Goal: Information Seeking & Learning: Learn about a topic

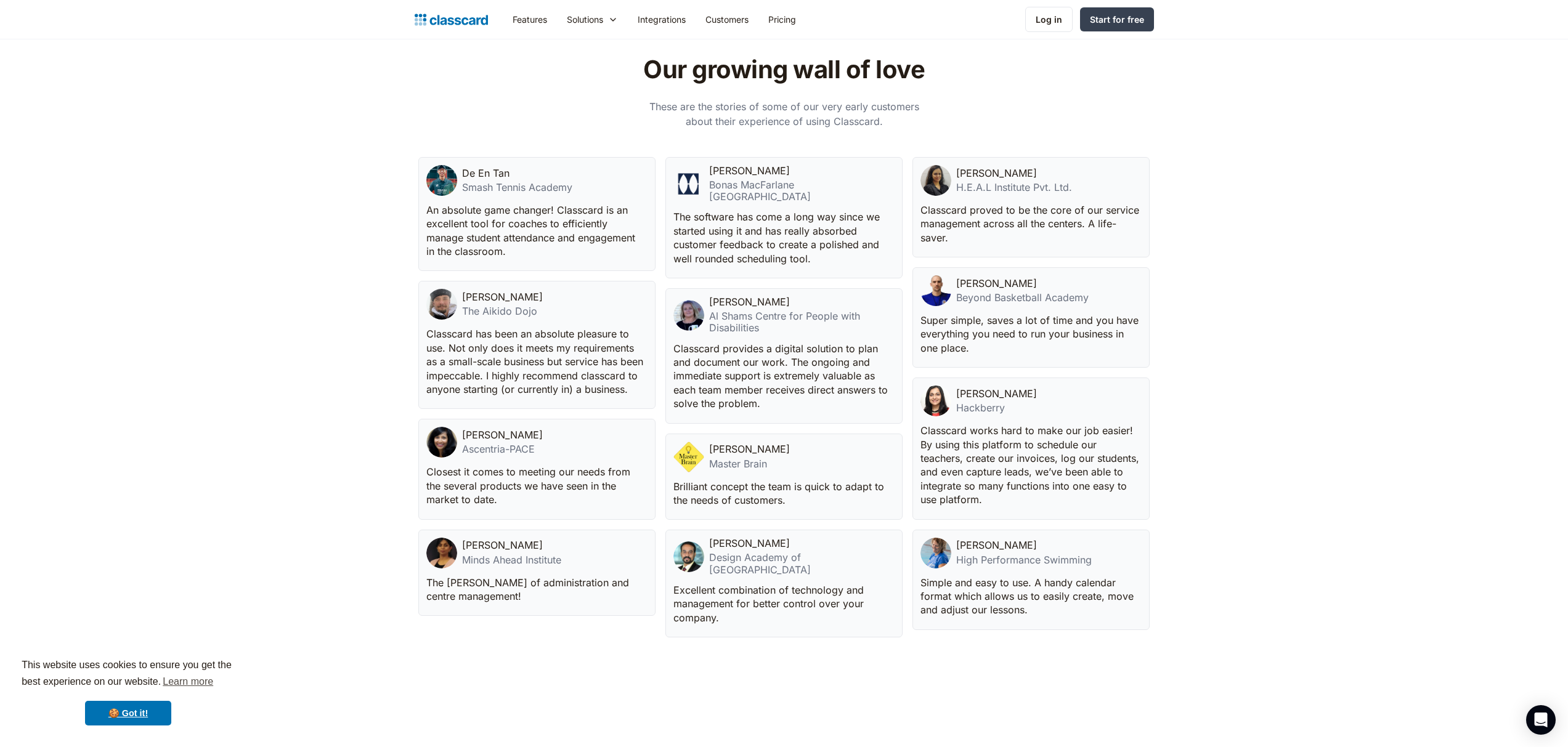
scroll to position [2809, 0]
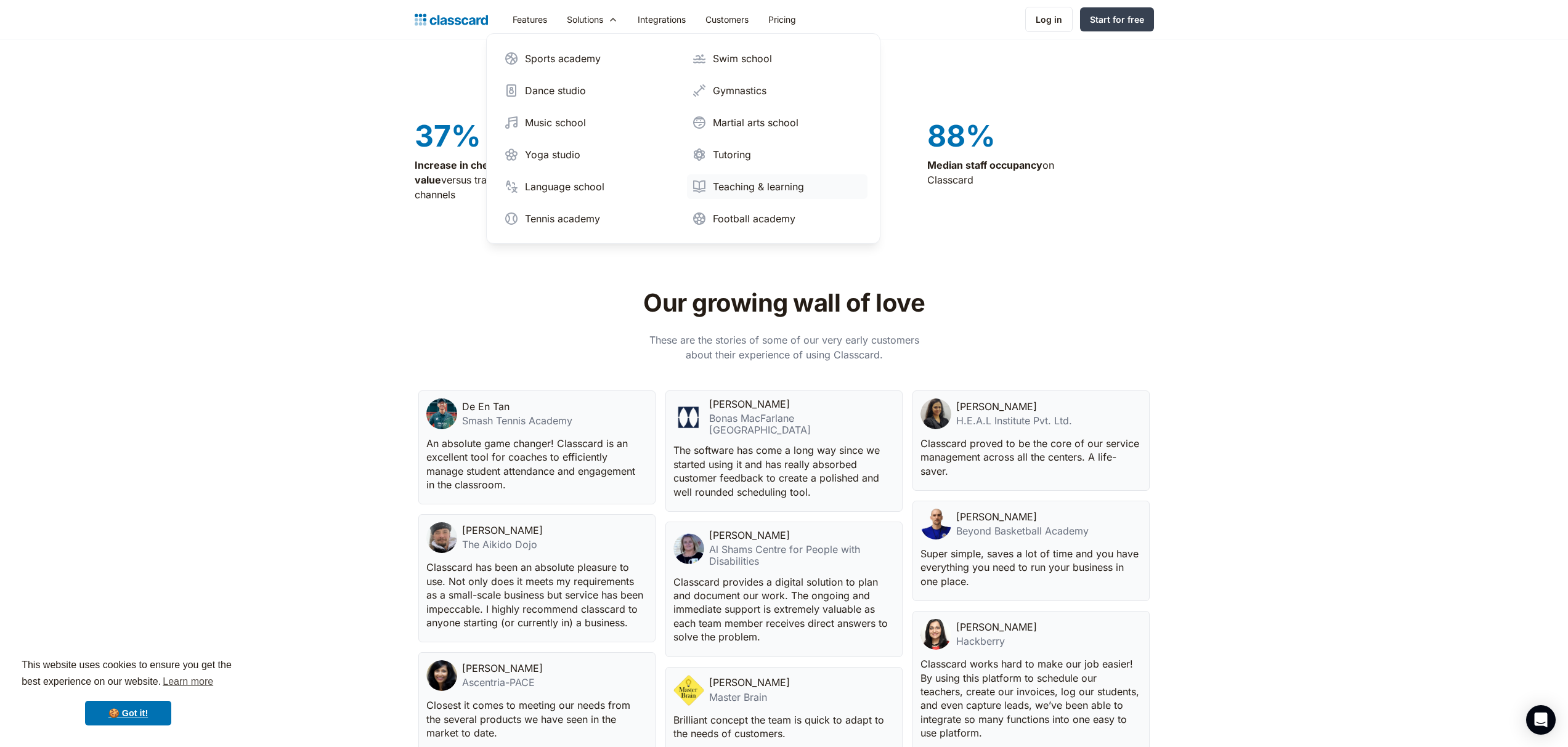
click at [743, 183] on div "Teaching & learning" at bounding box center [758, 186] width 91 height 15
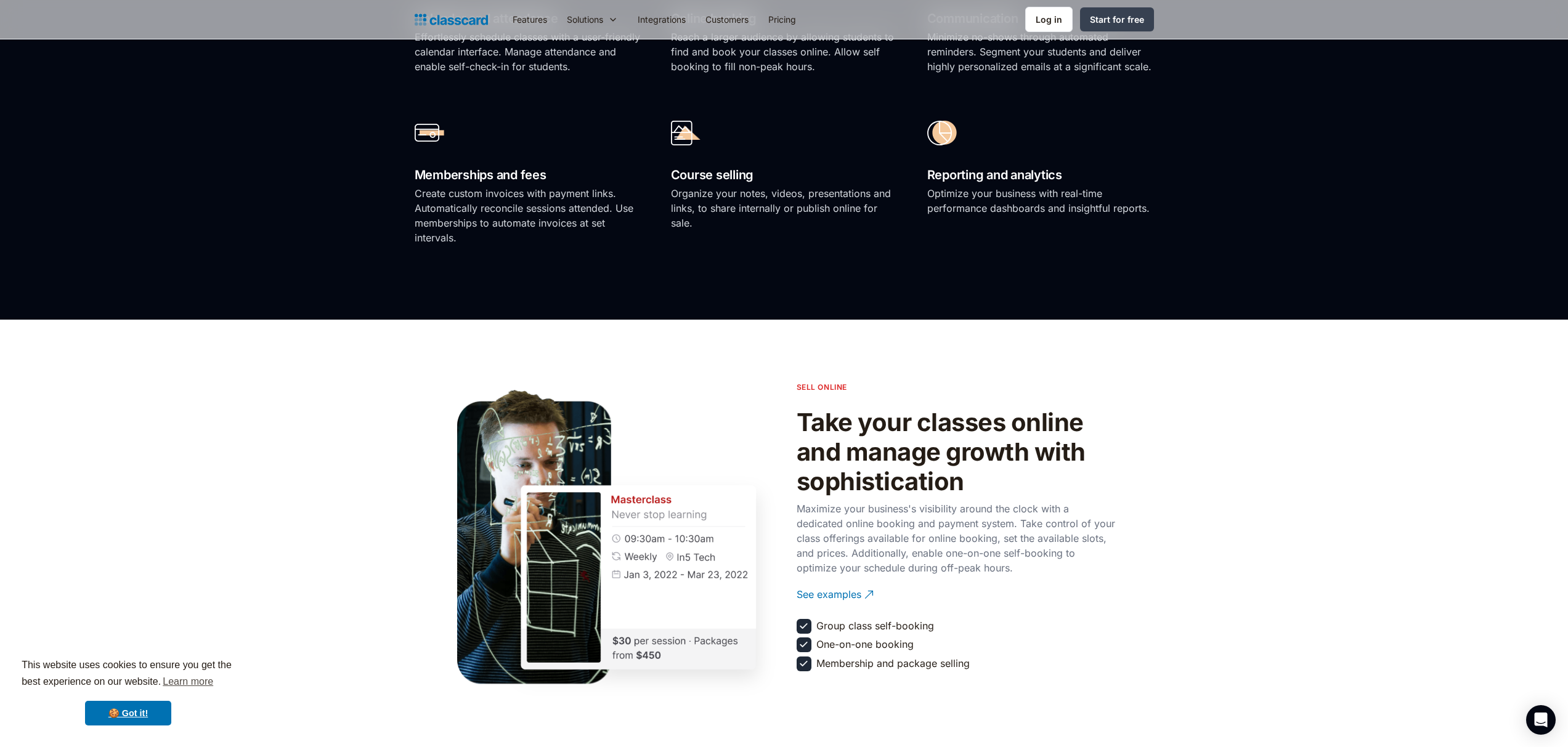
scroll to position [1136, 0]
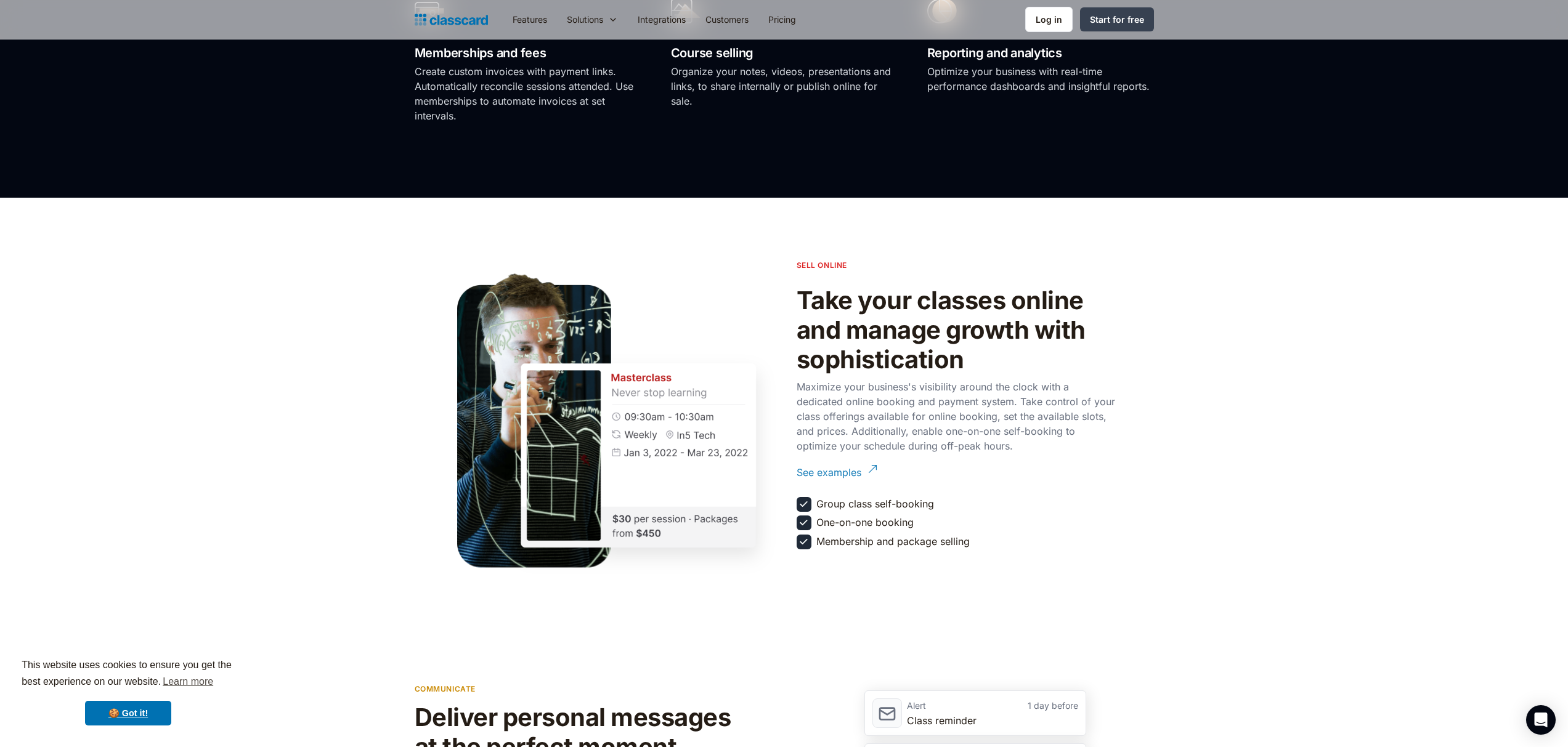
click at [848, 472] on div "See examples" at bounding box center [829, 468] width 65 height 24
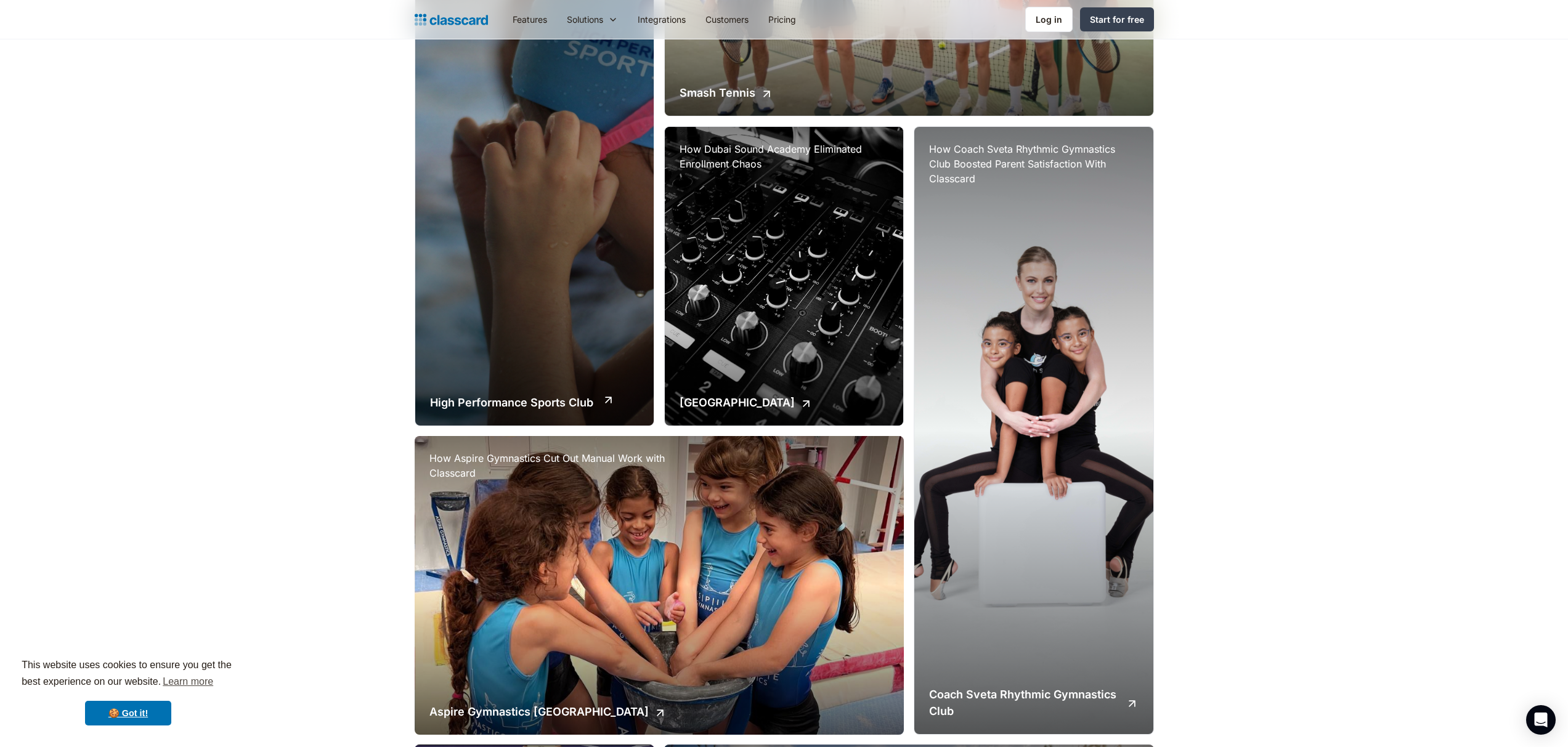
scroll to position [828, 0]
click at [567, 363] on div "How High Performance Sports Club Streamlined Enrollment with Online Booking Hig…" at bounding box center [534, 119] width 238 height 608
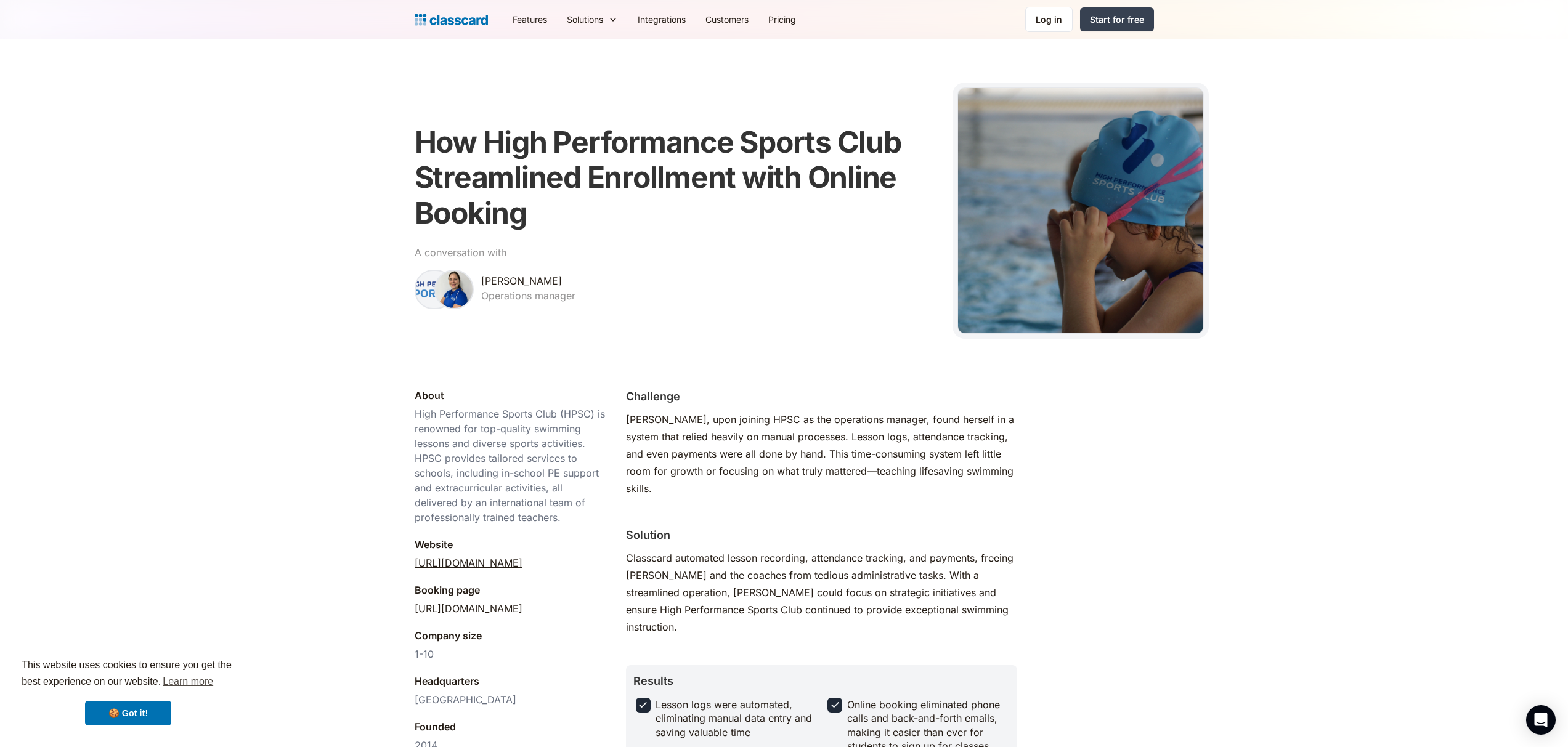
click at [522, 612] on link "https://hpsc-dubai.classcard.app/" at bounding box center [469, 608] width 108 height 15
